Goal: Task Accomplishment & Management: Use online tool/utility

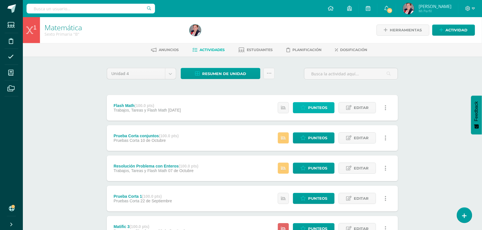
click at [309, 103] on span "Punteos" at bounding box center [317, 108] width 19 height 11
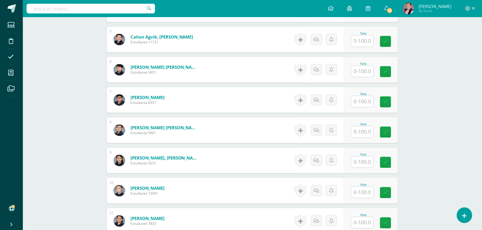
scroll to position [322, 0]
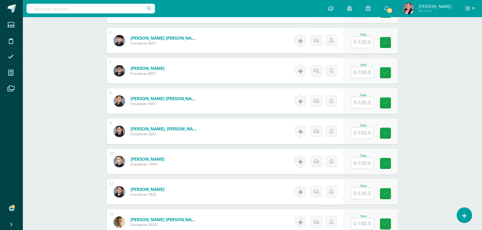
click at [360, 39] on input "text" at bounding box center [362, 42] width 22 height 11
type input "86"
click at [353, 196] on input "text" at bounding box center [362, 193] width 22 height 11
type input "45"
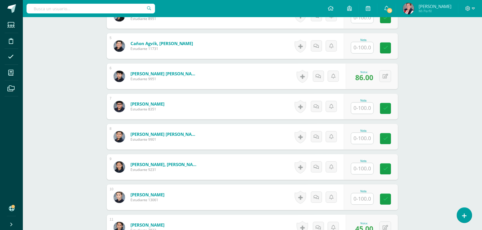
scroll to position [286, 0]
click at [359, 47] on input "text" at bounding box center [365, 47] width 23 height 11
type input "88"
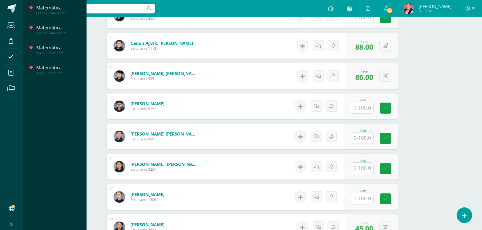
click at [8, 78] on span at bounding box center [11, 72] width 13 height 13
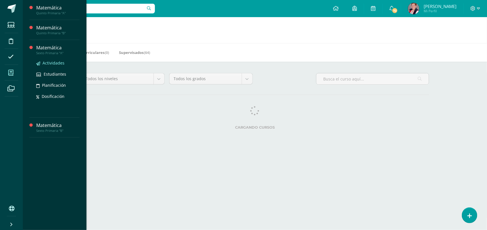
click at [53, 63] on span "Actividades" at bounding box center [54, 62] width 22 height 5
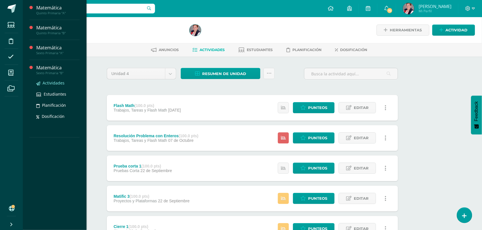
click at [53, 85] on span "Actividades" at bounding box center [54, 82] width 22 height 5
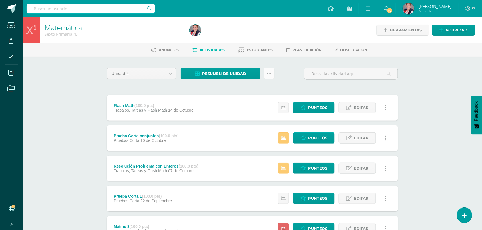
click at [272, 75] on link at bounding box center [269, 73] width 11 height 11
click at [266, 90] on link "Subir actividades en masa" at bounding box center [255, 92] width 63 height 14
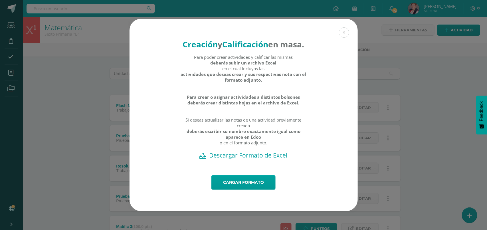
click at [253, 159] on h2 "Descargar Formato de Excel" at bounding box center [244, 155] width 208 height 8
click at [36, 102] on div "Creación y Calificación en masa. Para poder crear actividades y calificar las m…" at bounding box center [243, 115] width 483 height 192
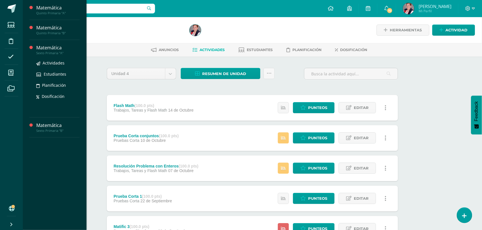
click at [51, 59] on div "Actividades Estudiantes Planificación Dosificación" at bounding box center [57, 84] width 43 height 58
click at [51, 64] on span "Actividades" at bounding box center [54, 62] width 22 height 5
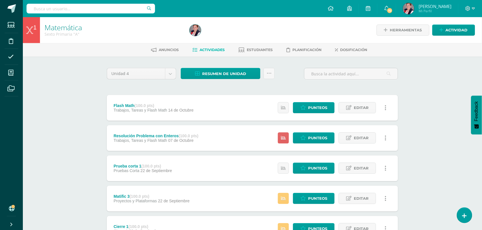
click at [267, 74] on icon at bounding box center [269, 73] width 5 height 5
click at [264, 89] on link "Subir actividades en masa" at bounding box center [255, 92] width 63 height 14
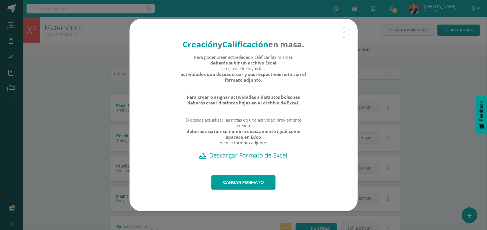
click at [262, 159] on h2 "Descargar Formato de Excel" at bounding box center [244, 155] width 208 height 8
click at [59, 126] on div "Creación y Calificación en masa. Para poder crear actividades y calificar las m…" at bounding box center [243, 115] width 483 height 192
